Goal: Transaction & Acquisition: Purchase product/service

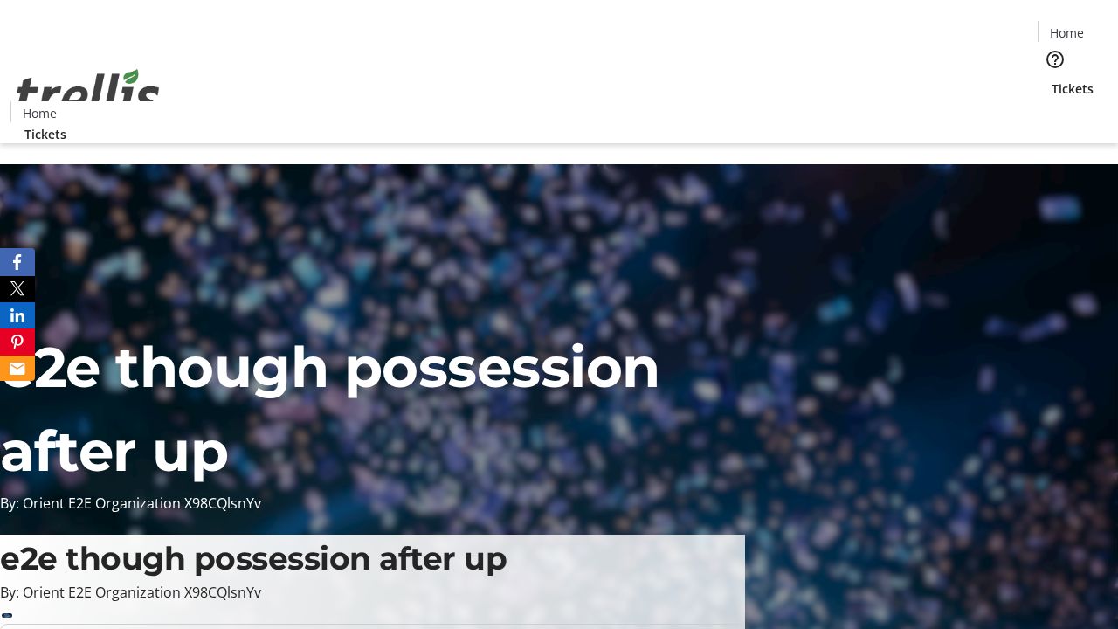
click at [1051, 79] on span "Tickets" at bounding box center [1072, 88] width 42 height 18
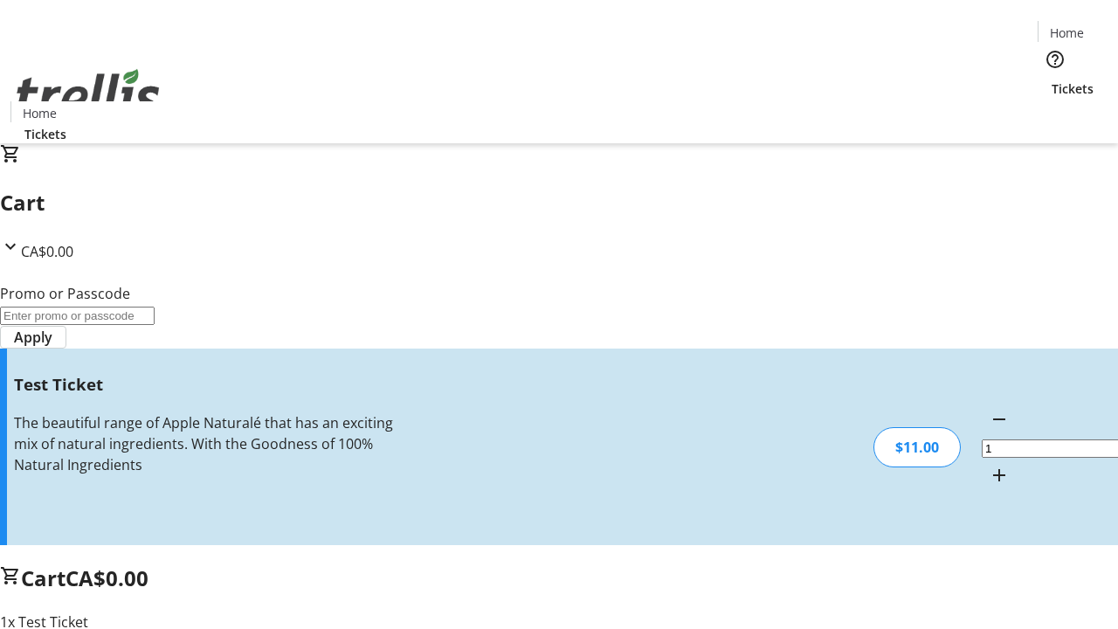
type input "UNLOCK"
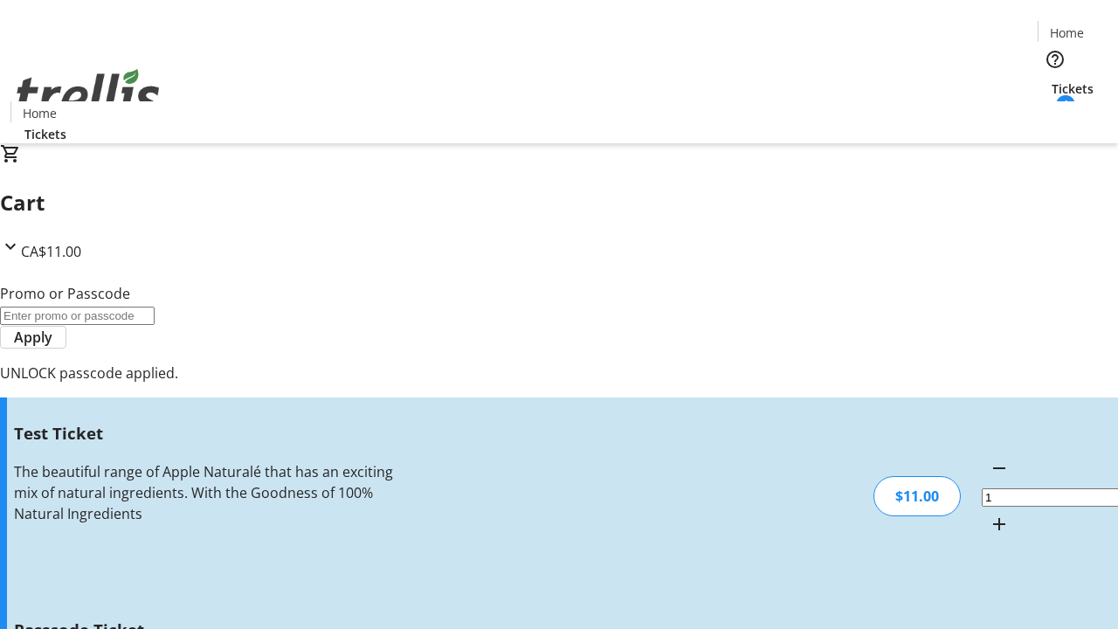
type input "5"
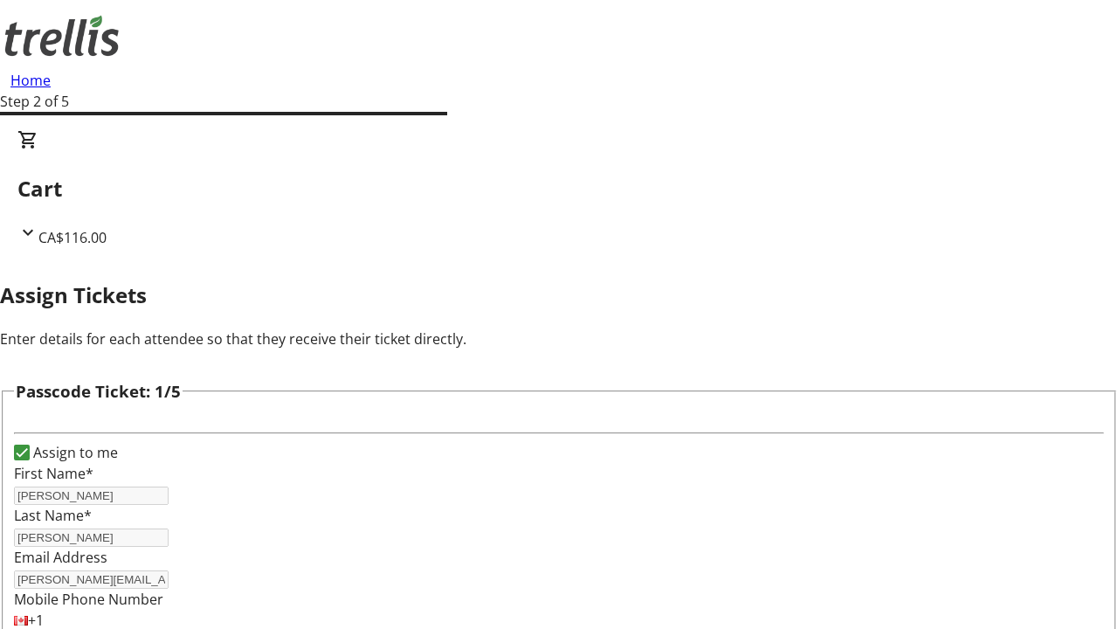
type input "[PERSON_NAME]"
type input "[GEOGRAPHIC_DATA]"
type input "Asha"
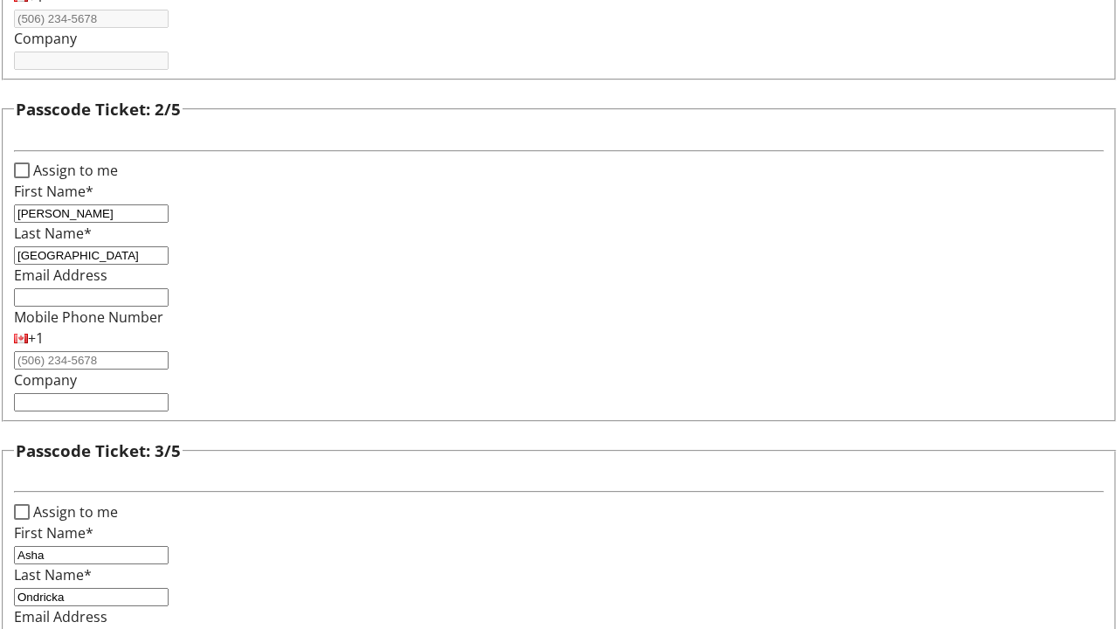
type input "Ondricka"
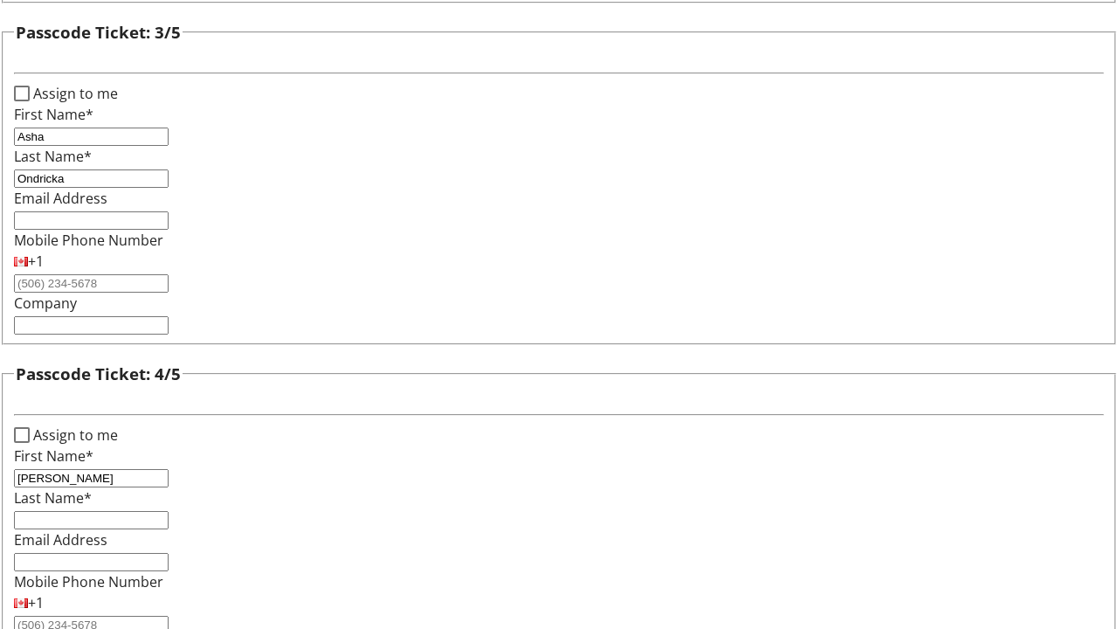
type input "[PERSON_NAME]"
checkbox input "true"
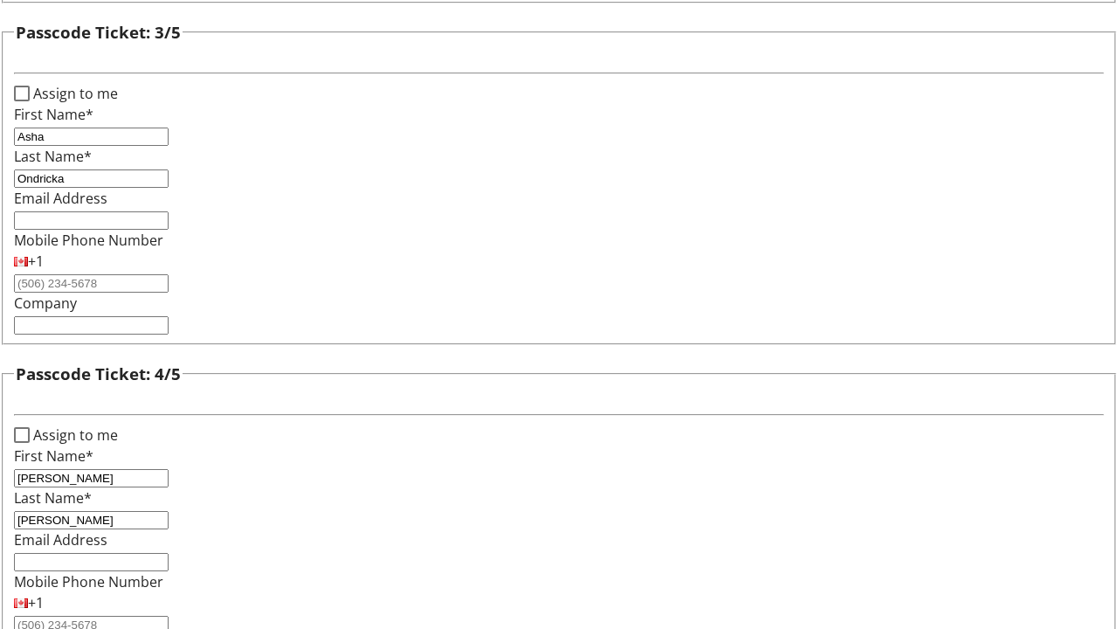
scroll to position [1698, 0]
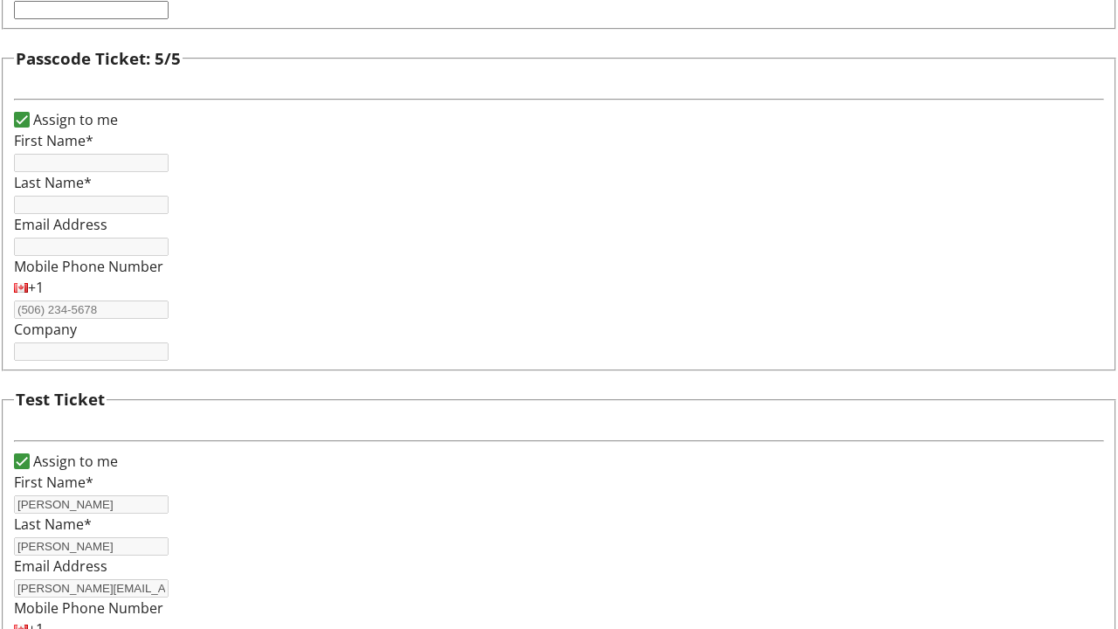
type input "[PERSON_NAME]"
type input "[PERSON_NAME][EMAIL_ADDRESS][DOMAIN_NAME]"
